Goal: Transaction & Acquisition: Subscribe to service/newsletter

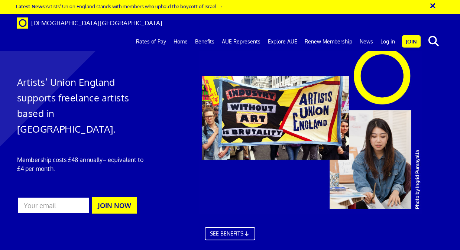
scroll to position [0, 1]
click at [387, 32] on link "Log in" at bounding box center [387, 41] width 22 height 19
click at [415, 35] on link "Join" at bounding box center [411, 41] width 19 height 12
click at [414, 35] on link "Join" at bounding box center [411, 41] width 19 height 12
click at [407, 35] on link "Join" at bounding box center [411, 41] width 19 height 12
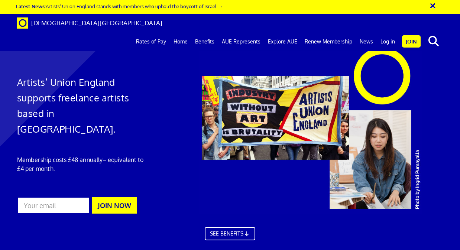
click at [383, 32] on link "Log in" at bounding box center [387, 41] width 22 height 19
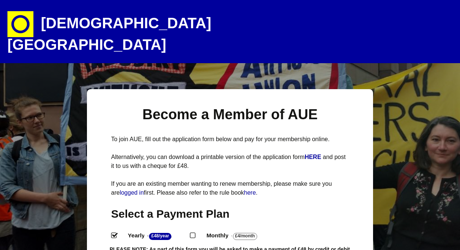
select select
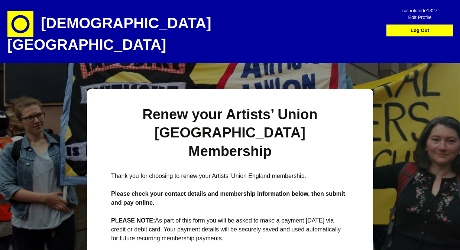
click at [35, 23] on span at bounding box center [23, 24] width 33 height 26
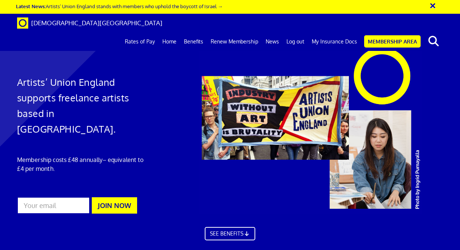
scroll to position [0, 1]
click at [331, 32] on link "My Insurance Docs" at bounding box center [334, 41] width 53 height 19
